Goal: Information Seeking & Learning: Learn about a topic

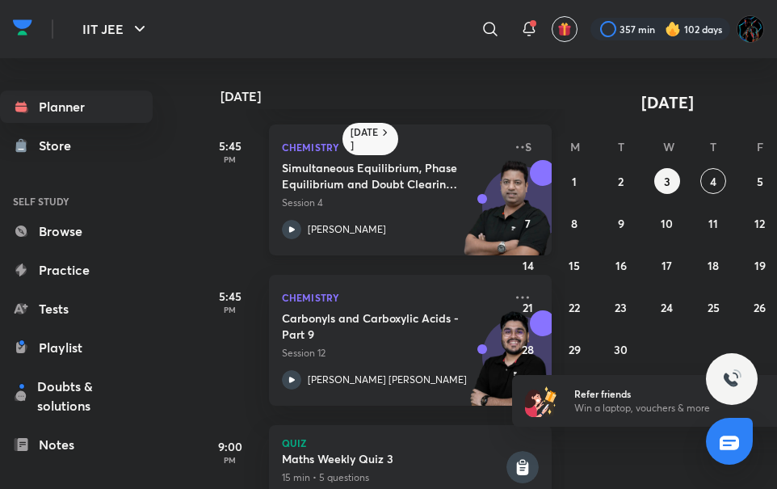
scroll to position [162, 0]
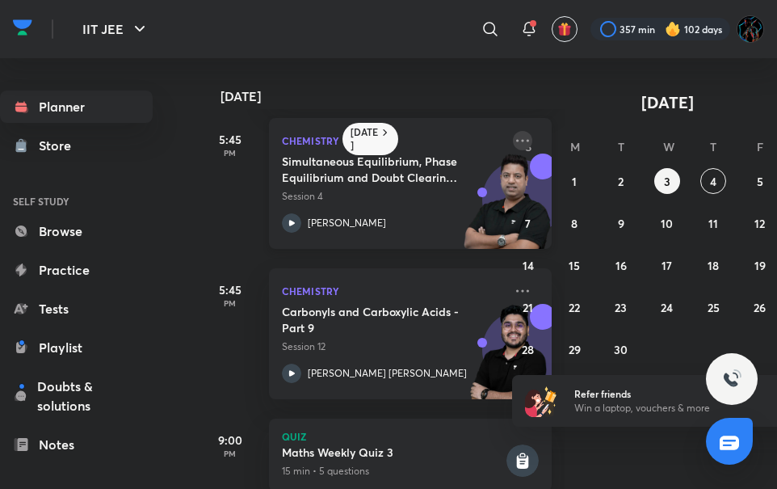
click at [513, 140] on icon at bounding box center [522, 140] width 19 height 19
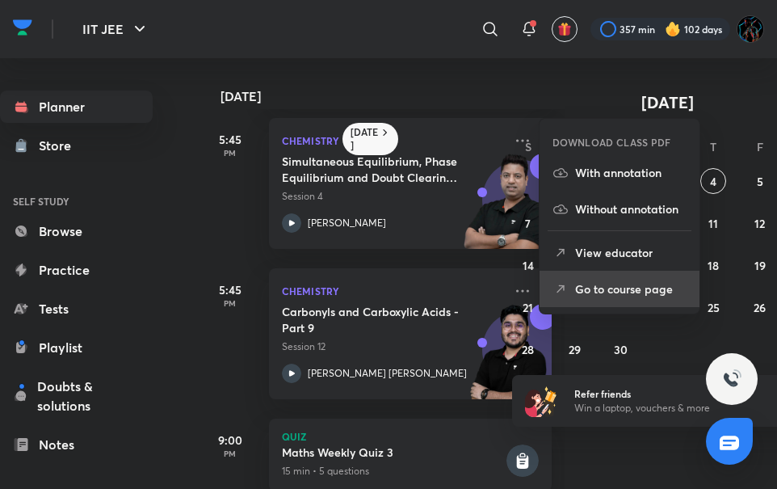
click at [565, 283] on icon at bounding box center [560, 289] width 16 height 16
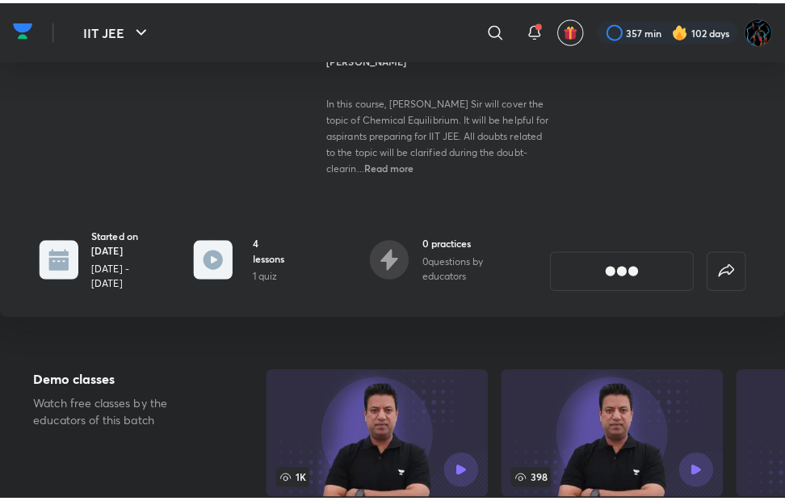
scroll to position [291, 0]
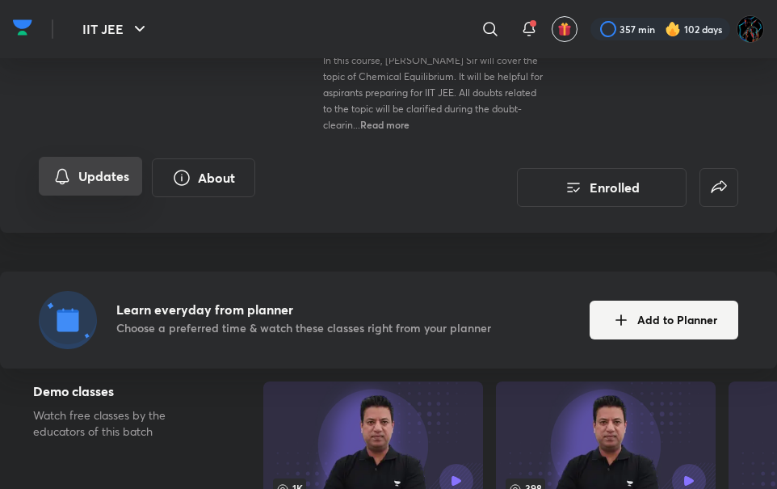
click at [111, 180] on button "Updates" at bounding box center [90, 176] width 103 height 39
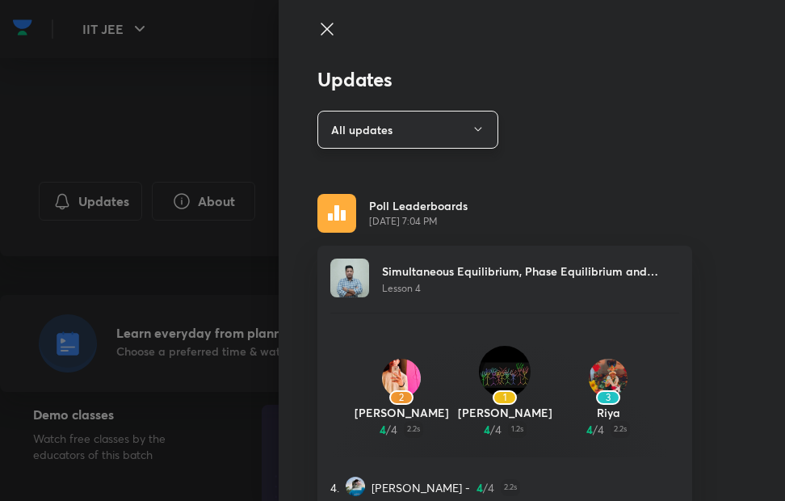
drag, startPoint x: 406, startPoint y: 153, endPoint x: 409, endPoint y: 138, distance: 14.7
click at [409, 138] on div "Updates All updates Poll Leaderboards [DATE] 7:04 PM Simultaneous Equilibrium, …" at bounding box center [532, 250] width 506 height 501
click at [409, 138] on button "All updates" at bounding box center [407, 130] width 181 height 38
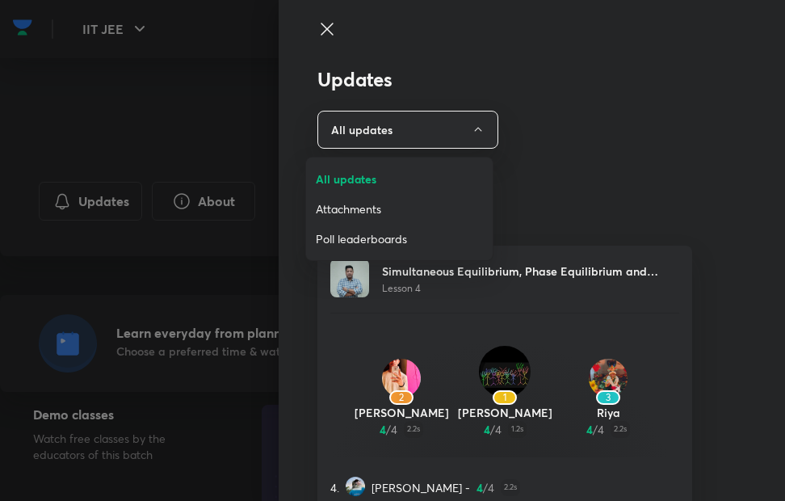
click at [479, 239] on span "Poll leaderboards" at bounding box center [399, 238] width 167 height 17
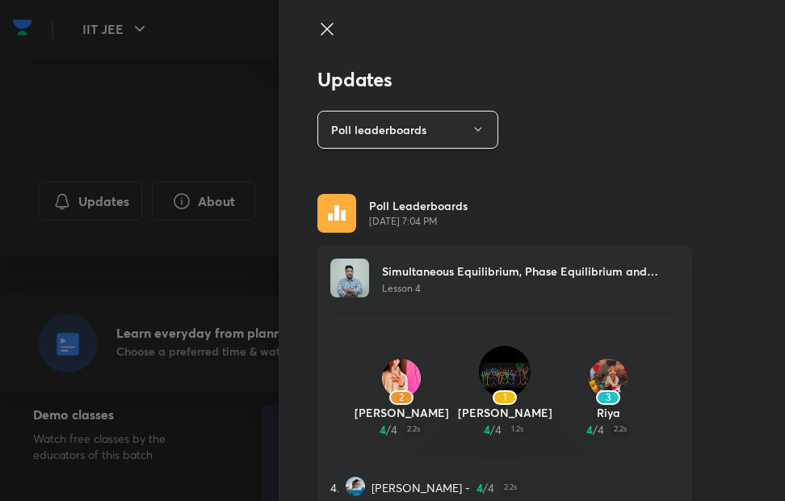
click at [397, 136] on button "Poll leaderboards" at bounding box center [407, 130] width 181 height 38
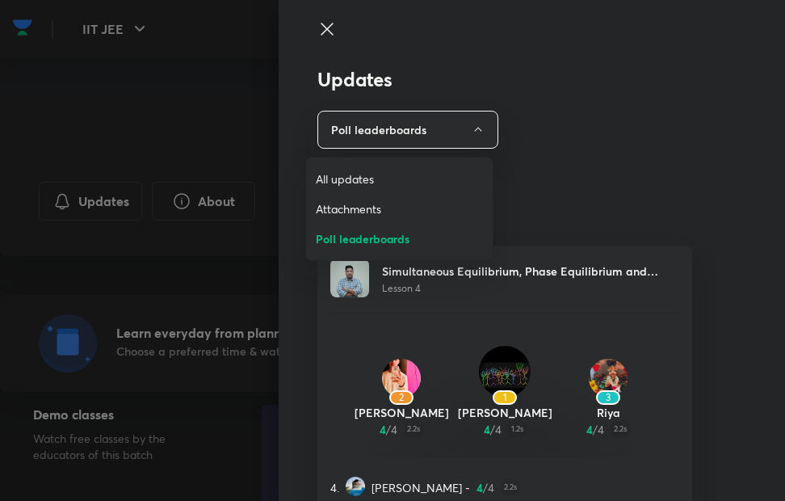
click at [618, 185] on div at bounding box center [392, 250] width 785 height 501
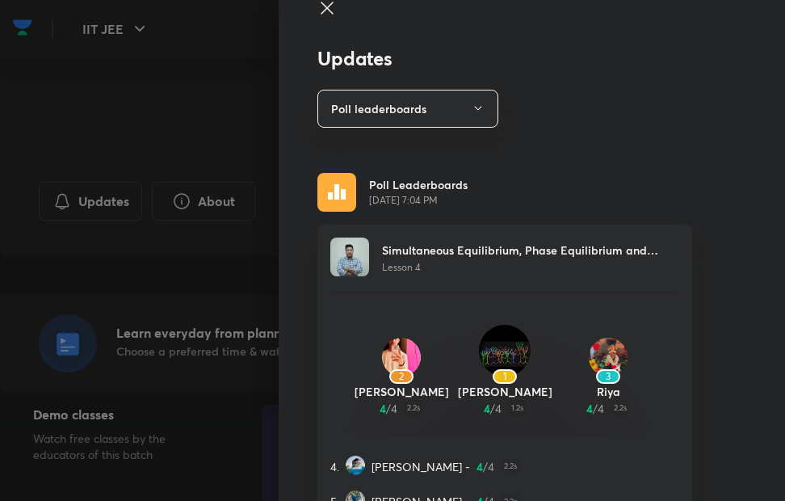
scroll to position [16, 0]
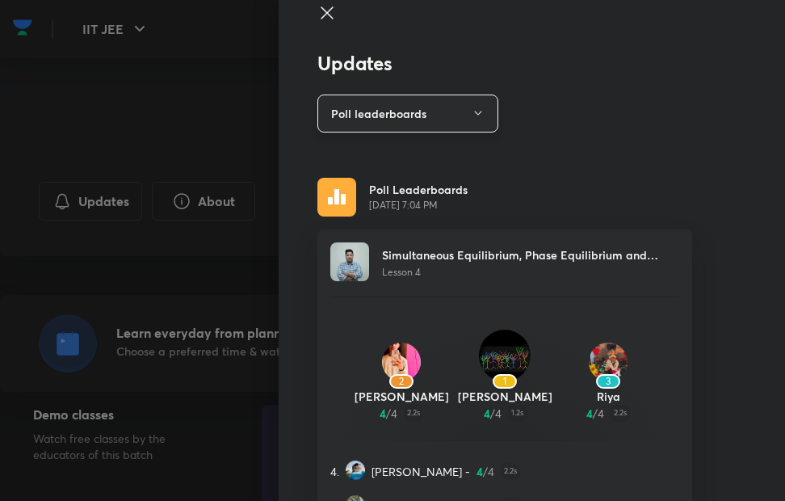
click at [386, 110] on button "Poll leaderboards" at bounding box center [407, 113] width 181 height 38
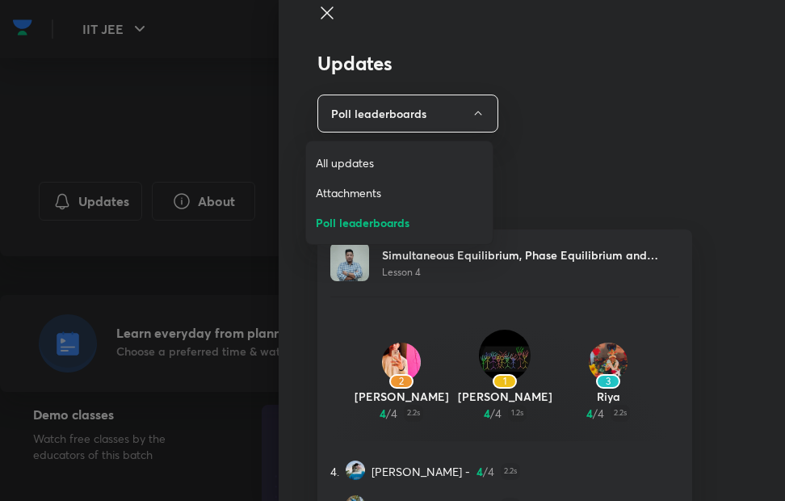
click at [582, 153] on div at bounding box center [392, 250] width 785 height 501
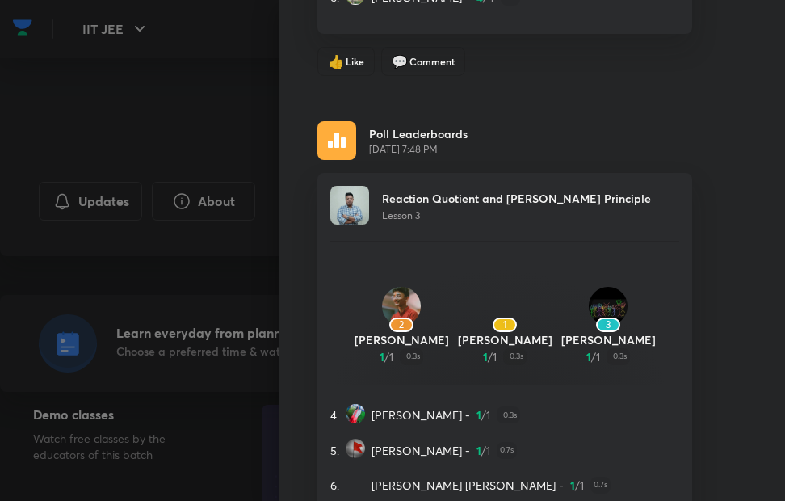
scroll to position [0, 0]
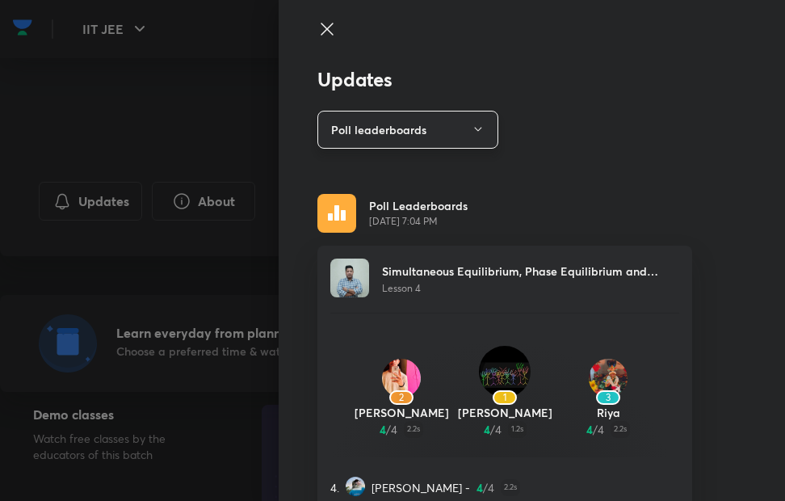
click at [400, 136] on button "Poll leaderboards" at bounding box center [407, 130] width 181 height 38
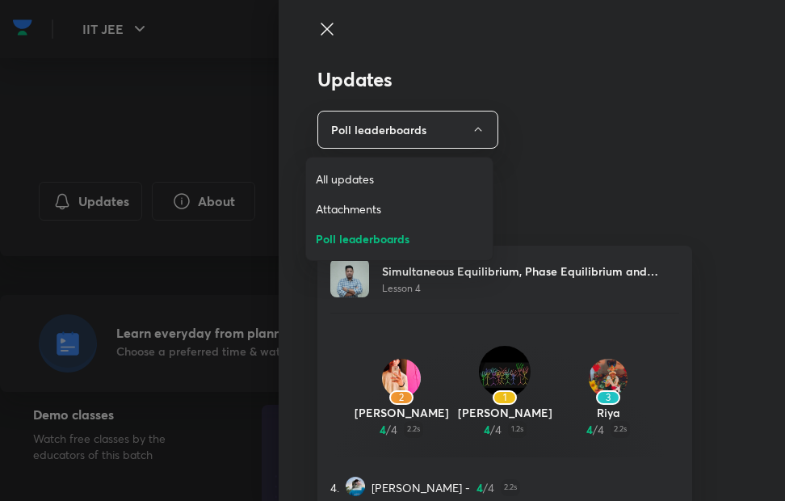
click at [400, 208] on span "Attachments" at bounding box center [399, 208] width 167 height 17
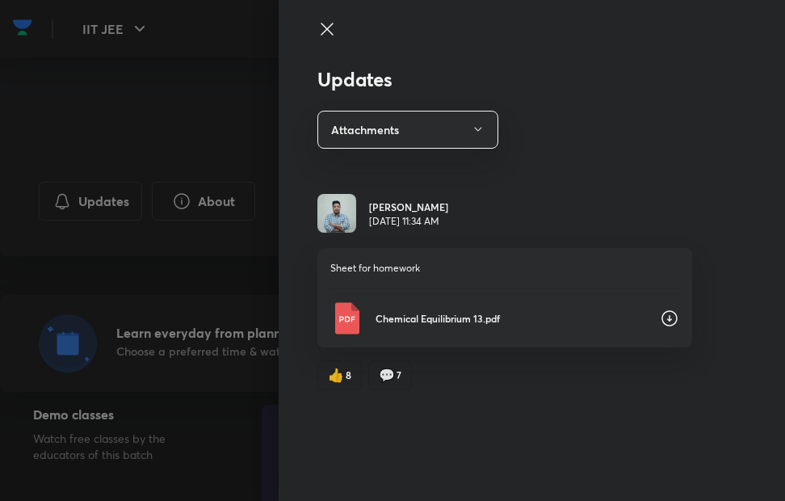
click at [518, 328] on div "Chemical Equilibrium 13.pdf" at bounding box center [504, 318] width 349 height 32
